Goal: Task Accomplishment & Management: Use online tool/utility

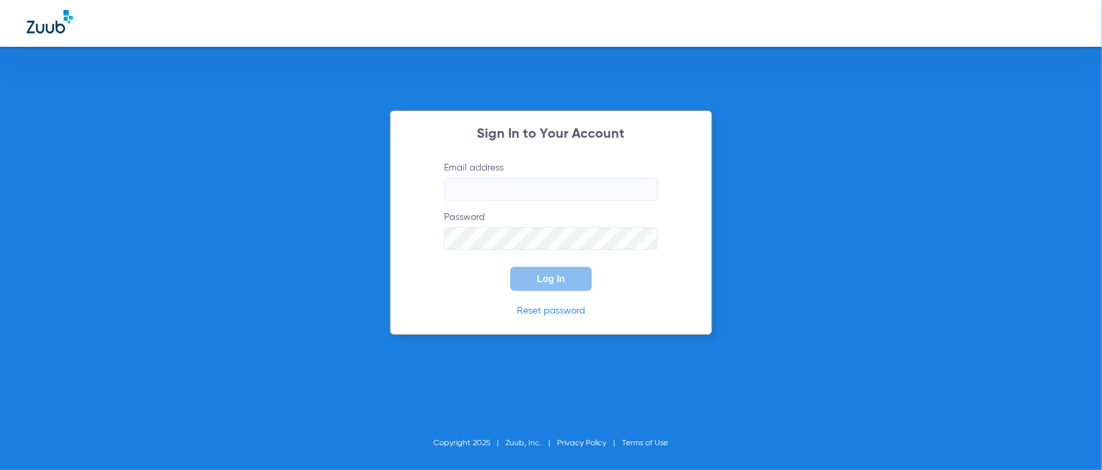
type input "manager@alamokidsdental.com"
click at [576, 276] on button "Log In" at bounding box center [551, 279] width 82 height 24
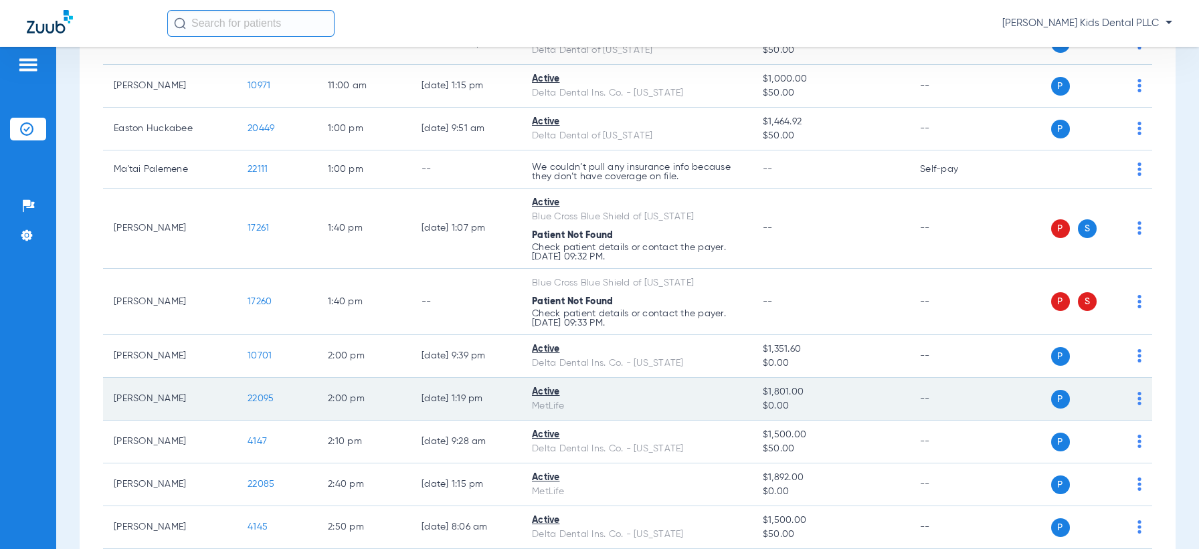
scroll to position [669, 0]
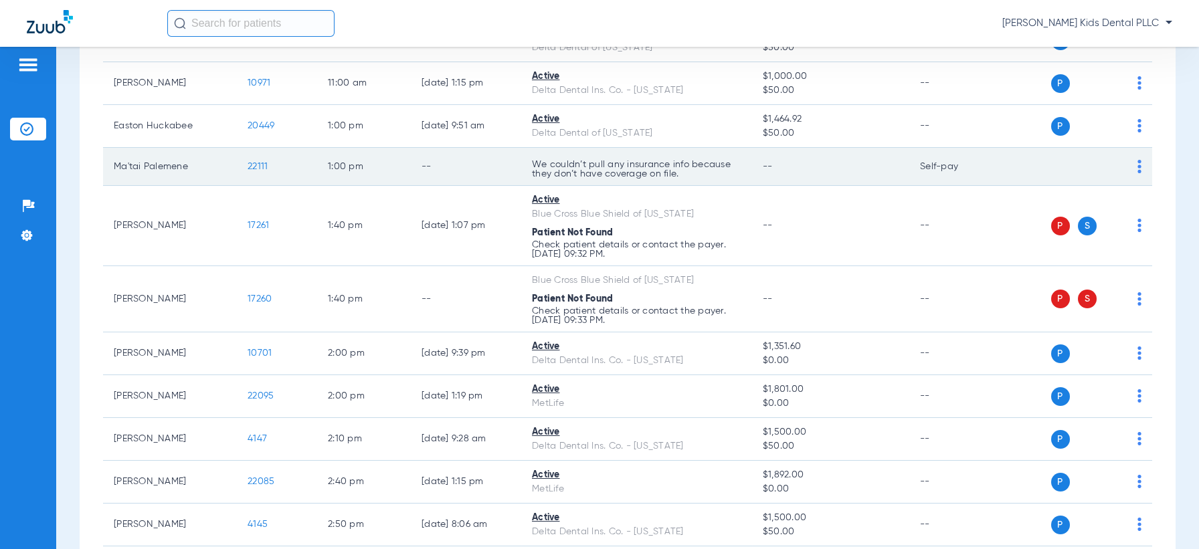
click at [1102, 166] on img at bounding box center [1139, 166] width 4 height 13
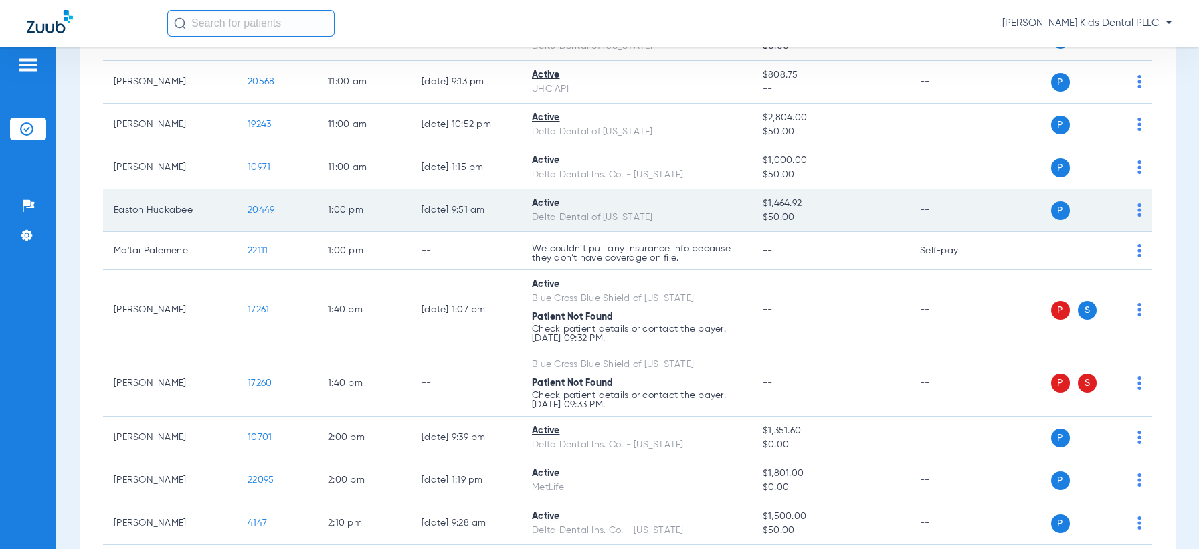
scroll to position [585, 0]
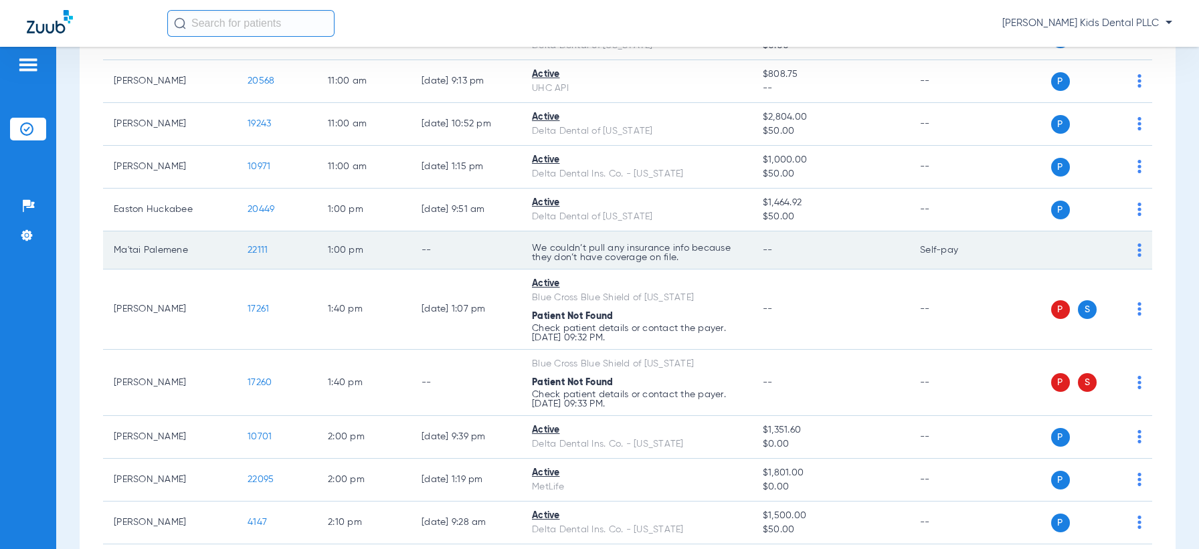
click at [1137, 247] on img at bounding box center [1139, 250] width 4 height 13
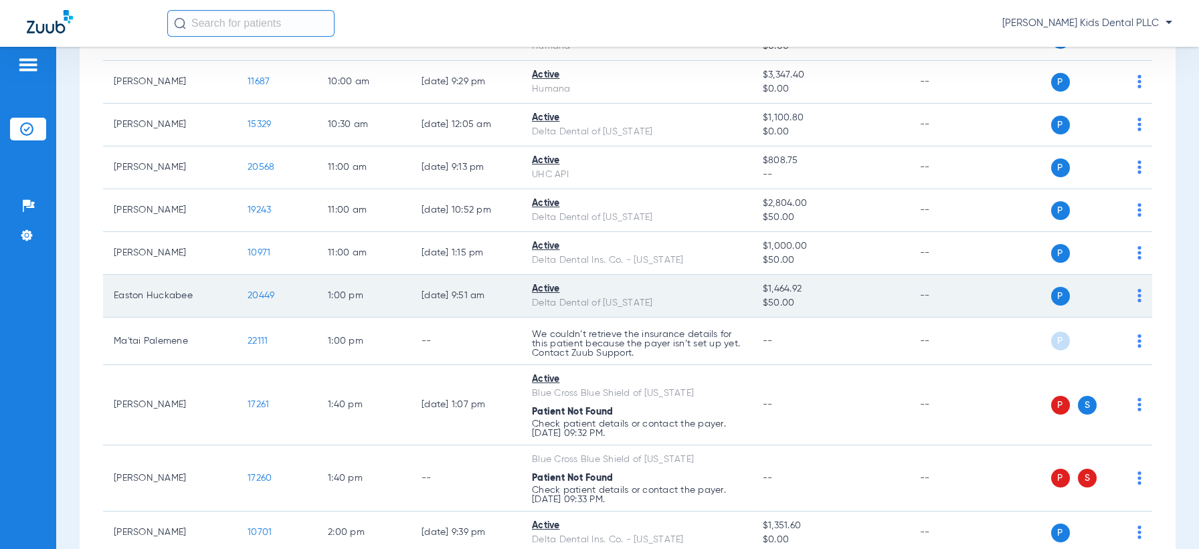
scroll to position [502, 0]
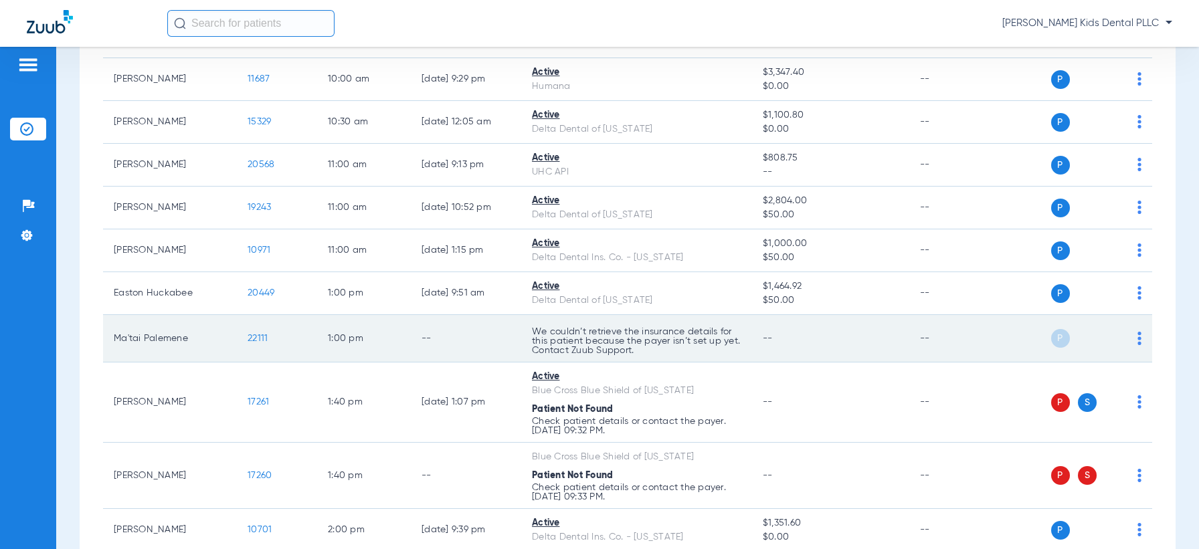
click at [1121, 337] on div "P S" at bounding box center [1070, 338] width 142 height 19
click at [1137, 336] on img at bounding box center [1139, 338] width 4 height 13
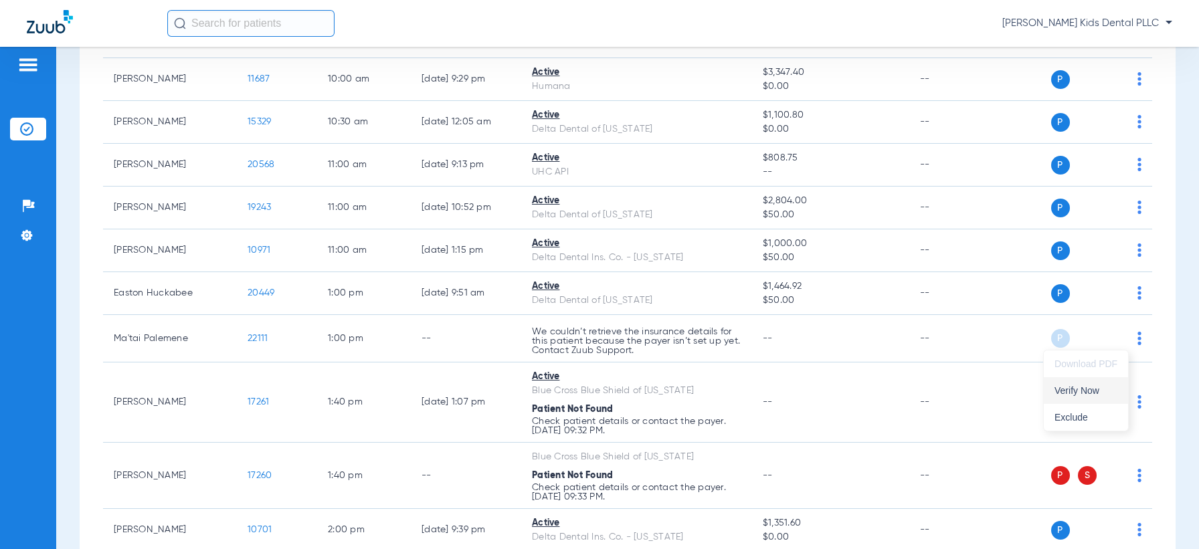
click at [1076, 392] on span "Verify Now" at bounding box center [1085, 390] width 63 height 9
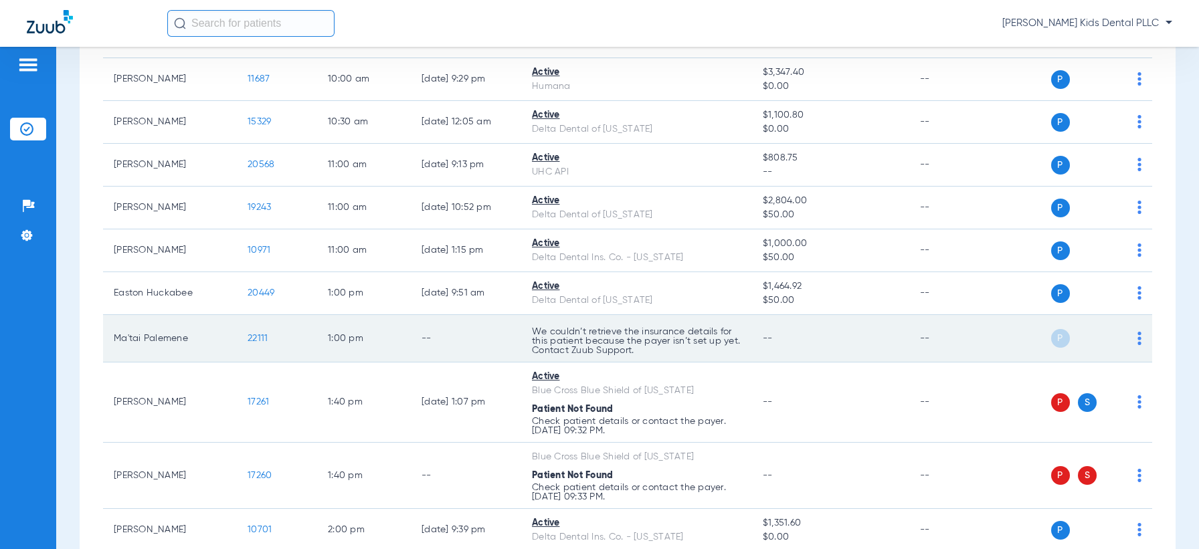
click at [1129, 336] on td "P S" at bounding box center [1075, 338] width 153 height 47
click at [1122, 338] on div "P S" at bounding box center [1070, 338] width 142 height 19
click at [1137, 334] on img at bounding box center [1139, 338] width 4 height 13
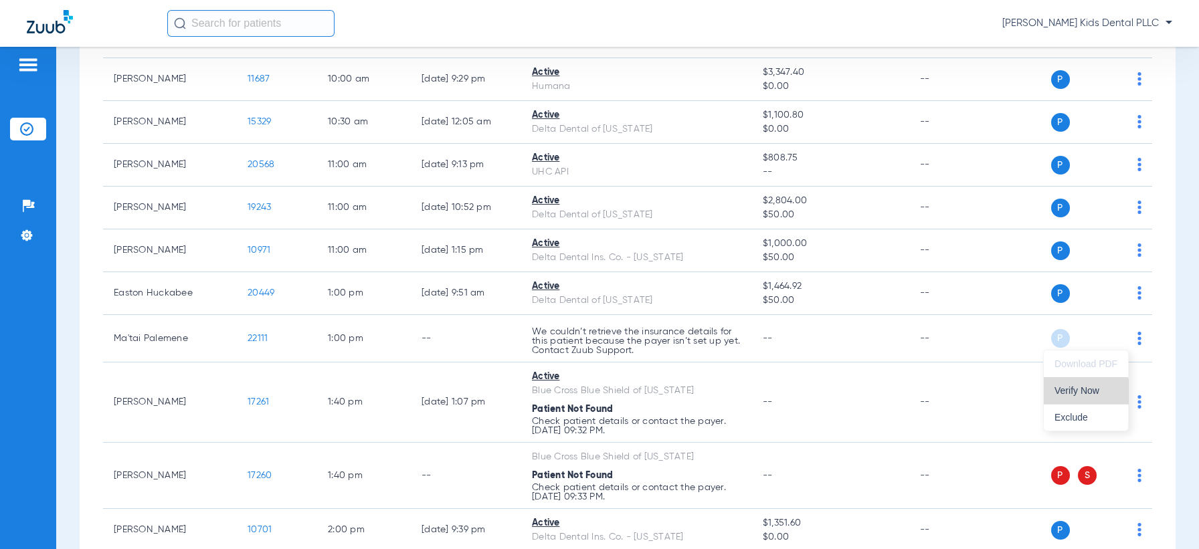
click at [1076, 397] on button "Verify Now" at bounding box center [1086, 390] width 84 height 27
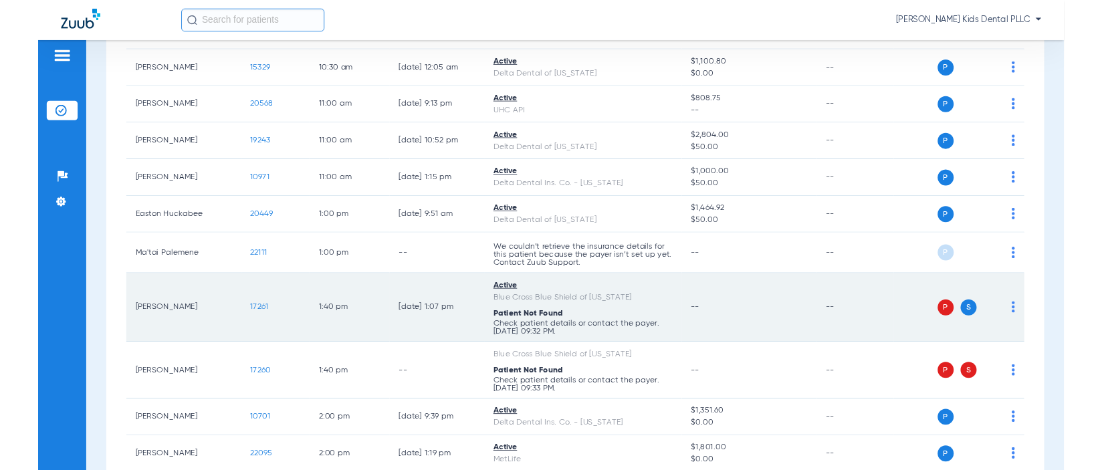
scroll to position [585, 0]
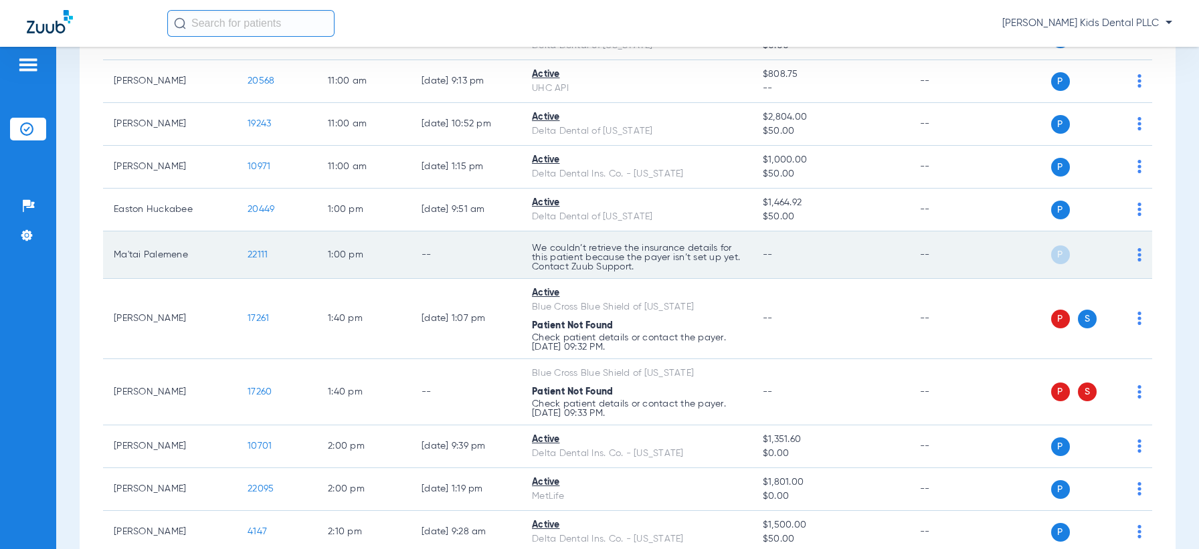
click at [1128, 246] on div "P S" at bounding box center [1070, 255] width 142 height 19
click at [1133, 250] on td "P S" at bounding box center [1075, 254] width 153 height 47
click at [1137, 254] on img at bounding box center [1139, 254] width 4 height 13
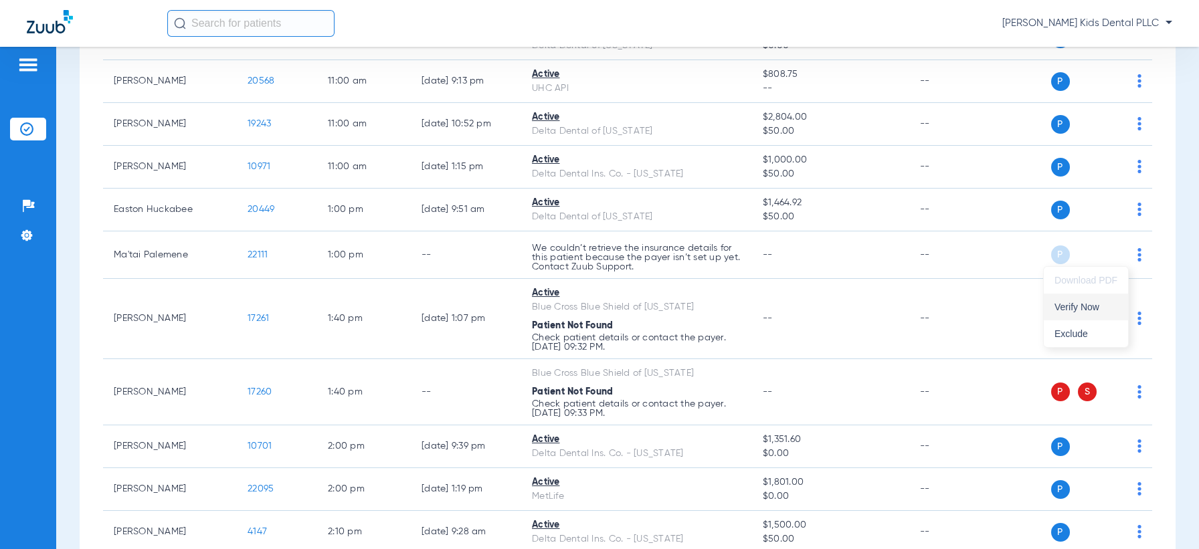
click at [1100, 305] on span "Verify Now" at bounding box center [1085, 306] width 63 height 9
